Goal: Use online tool/utility: Utilize a website feature to perform a specific function

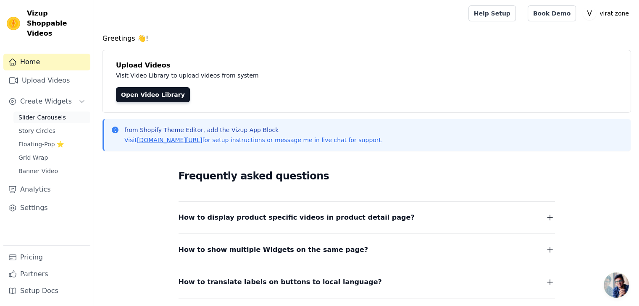
click at [34, 113] on span "Slider Carousels" at bounding box center [41, 117] width 47 height 8
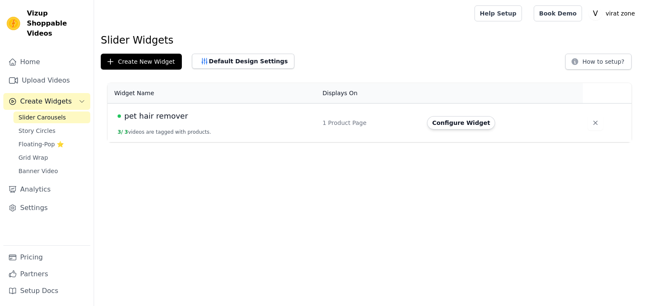
click at [149, 134] on button "3 / 3 videos are tagged with products." at bounding box center [165, 132] width 94 height 7
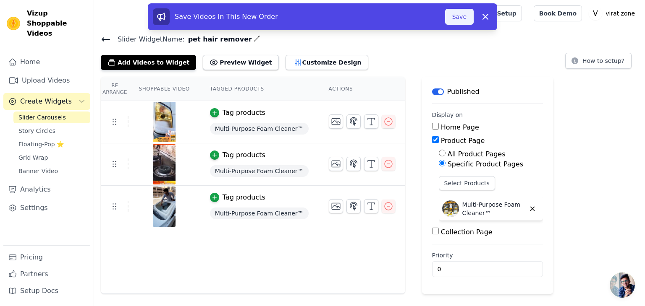
click at [459, 20] on button "Save" at bounding box center [459, 17] width 29 height 16
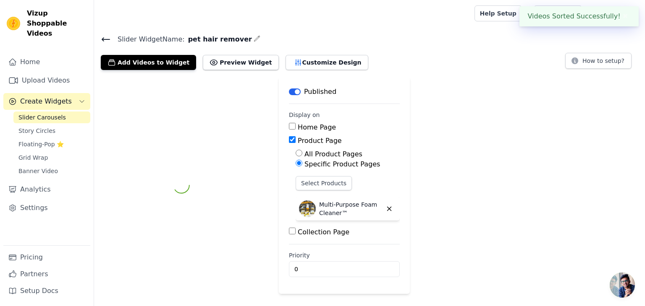
click at [460, 19] on div at bounding box center [283, 13] width 364 height 27
